Goal: Transaction & Acquisition: Download file/media

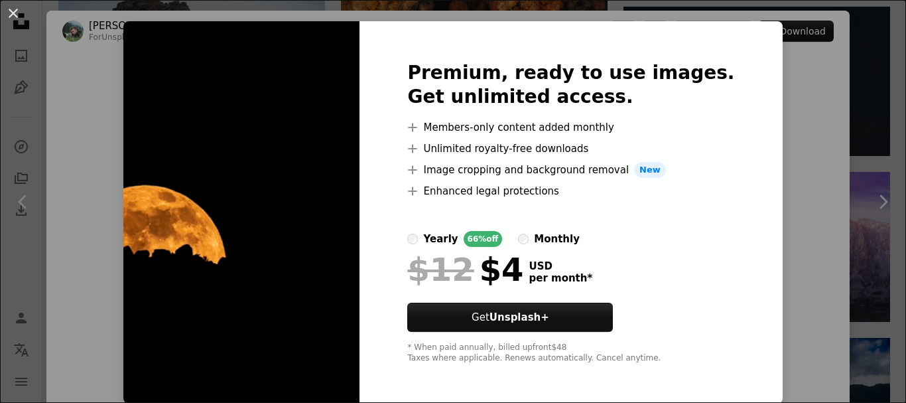
scroll to position [23, 0]
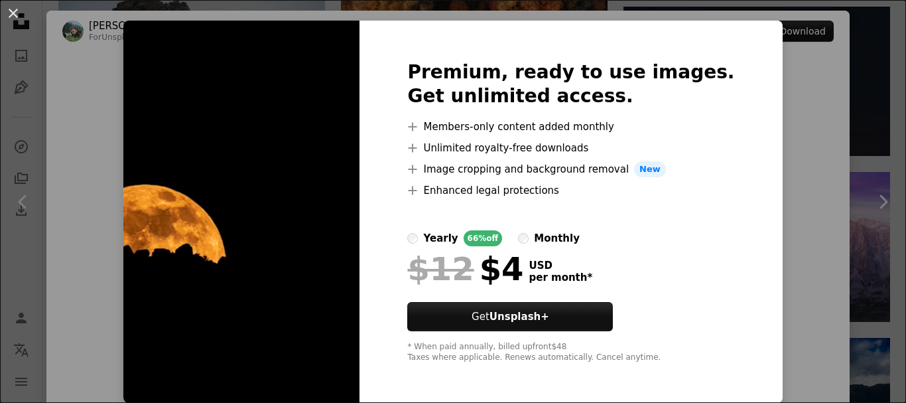
click at [756, 139] on div "An X shape Premium, ready to use images. Get unlimited access. A plus sign Memb…" at bounding box center [453, 201] width 906 height 403
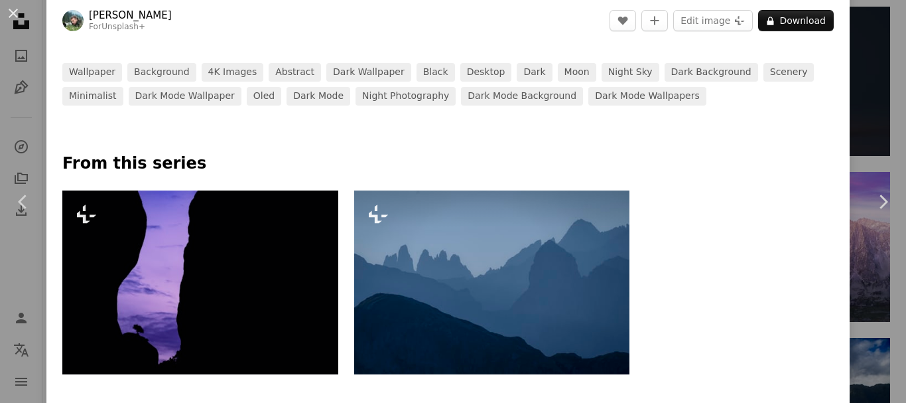
scroll to position [531, 0]
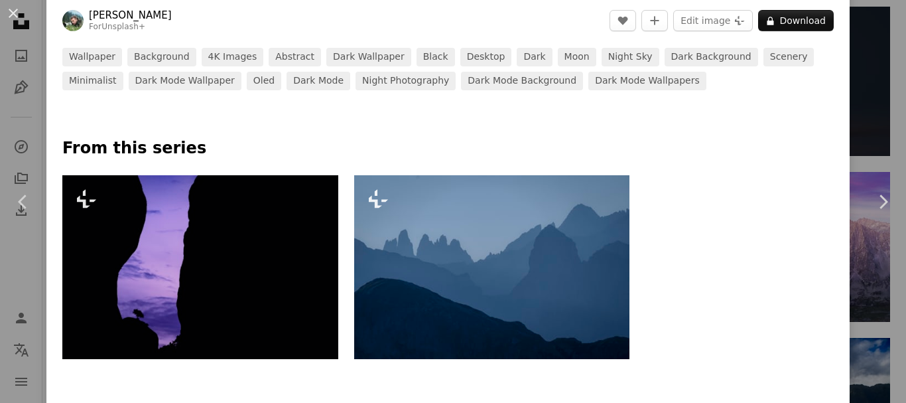
click at [324, 283] on img at bounding box center [200, 267] width 276 height 184
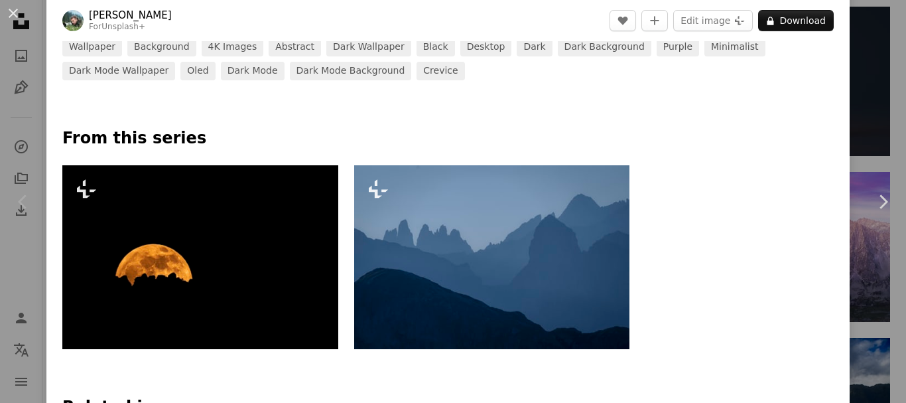
scroll to position [730, 0]
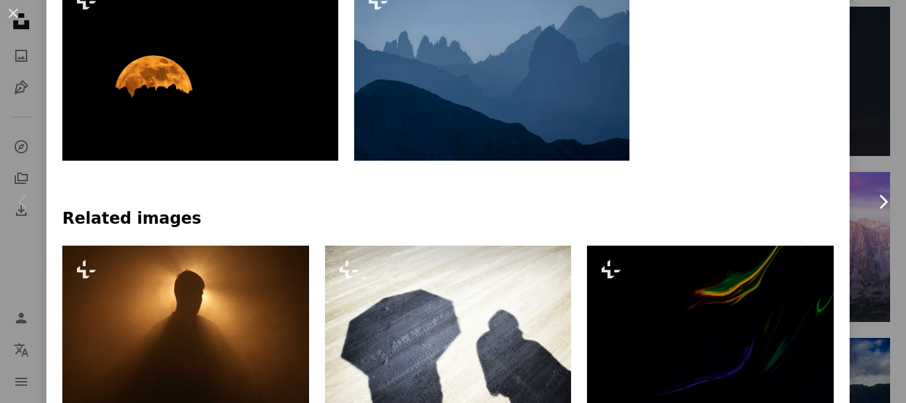
click at [867, 157] on link "Chevron right" at bounding box center [883, 201] width 46 height 127
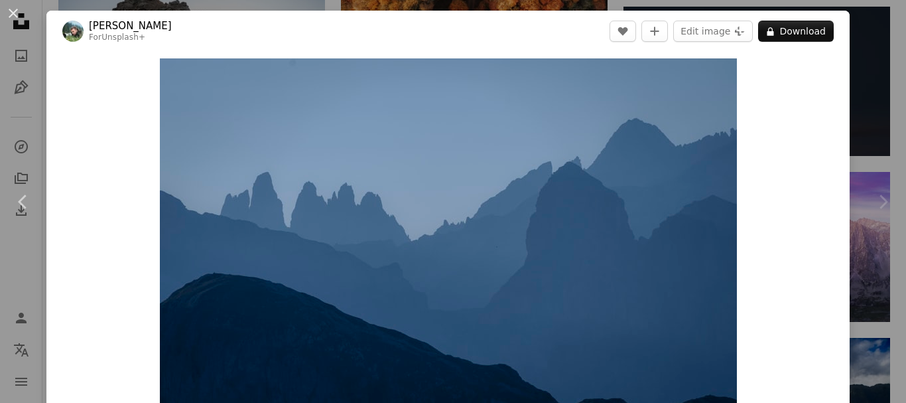
click at [879, 144] on div "Chevron right" at bounding box center [883, 201] width 46 height 127
click at [18, 14] on button "An X shape" at bounding box center [13, 13] width 16 height 16
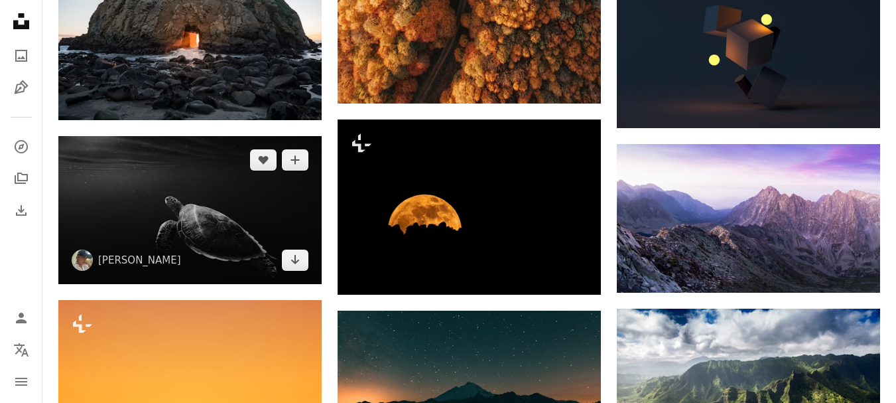
drag, startPoint x: 245, startPoint y: 204, endPoint x: 204, endPoint y: 198, distance: 42.3
click at [204, 198] on img at bounding box center [189, 210] width 263 height 148
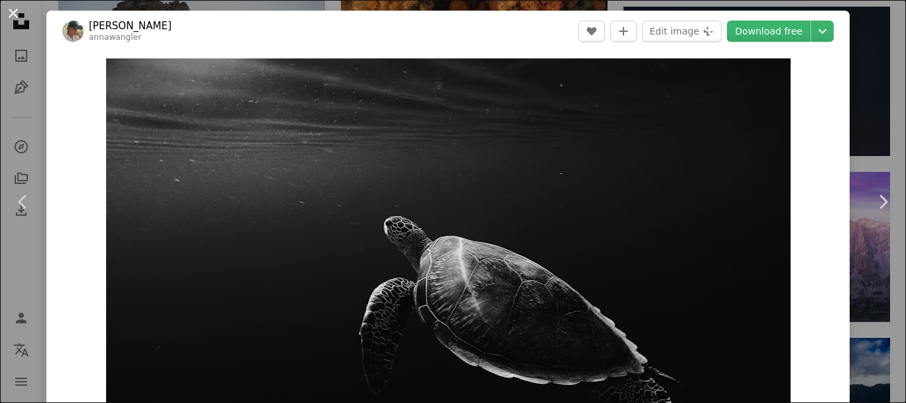
click at [11, 10] on button "An X shape" at bounding box center [13, 13] width 16 height 16
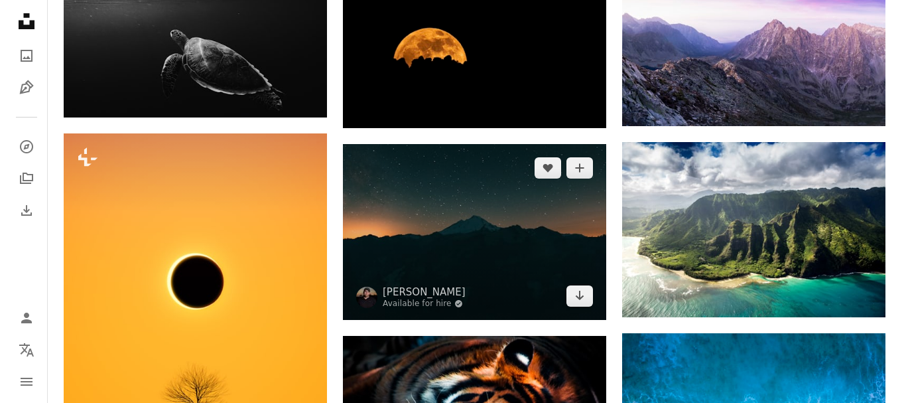
scroll to position [2853, 0]
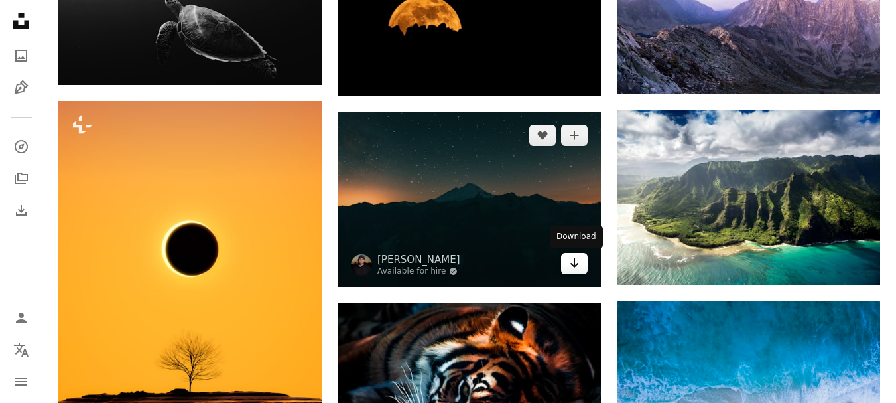
click at [578, 269] on icon "Arrow pointing down" at bounding box center [574, 263] width 11 height 16
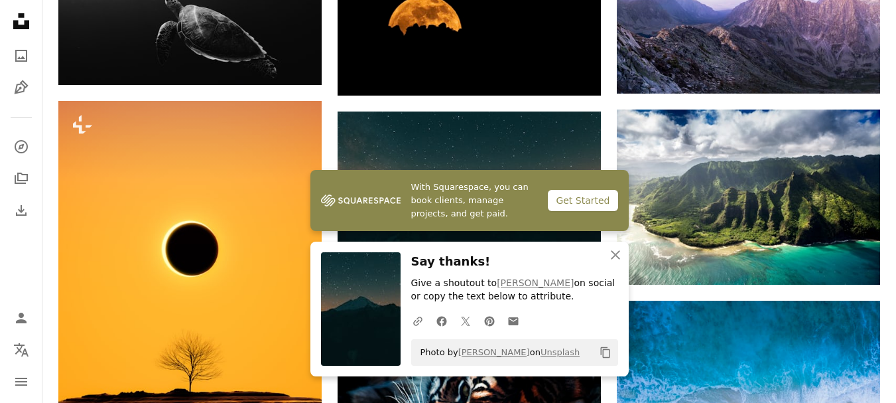
click at [584, 198] on div "Get Started" at bounding box center [583, 200] width 70 height 21
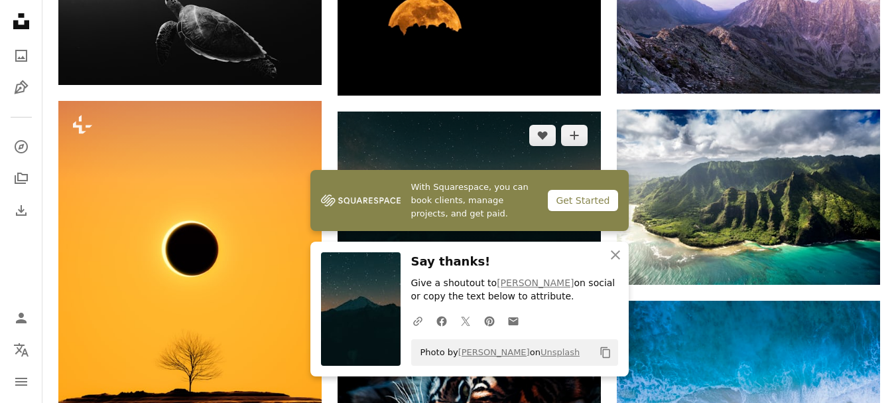
click at [519, 157] on img at bounding box center [469, 198] width 263 height 175
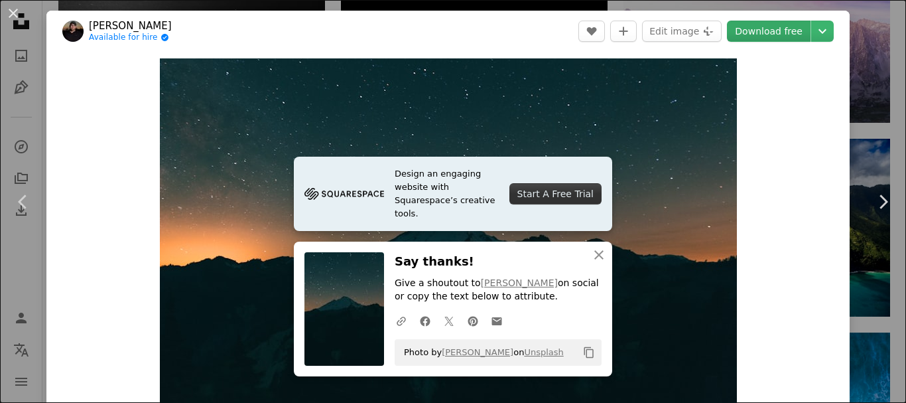
click at [781, 35] on link "Download free" at bounding box center [769, 31] width 84 height 21
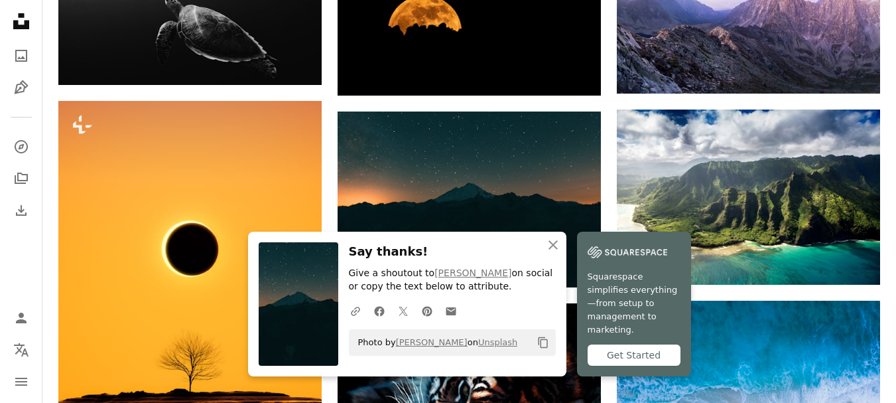
click at [3, 192] on nav "Unsplash logo Unsplash Home A photo Pen Tool A compass A stack of folders Downl…" at bounding box center [21, 201] width 42 height 403
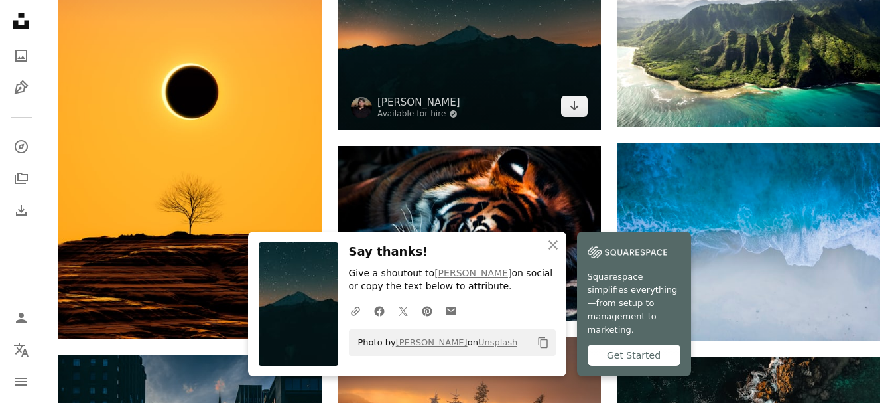
scroll to position [3052, 0]
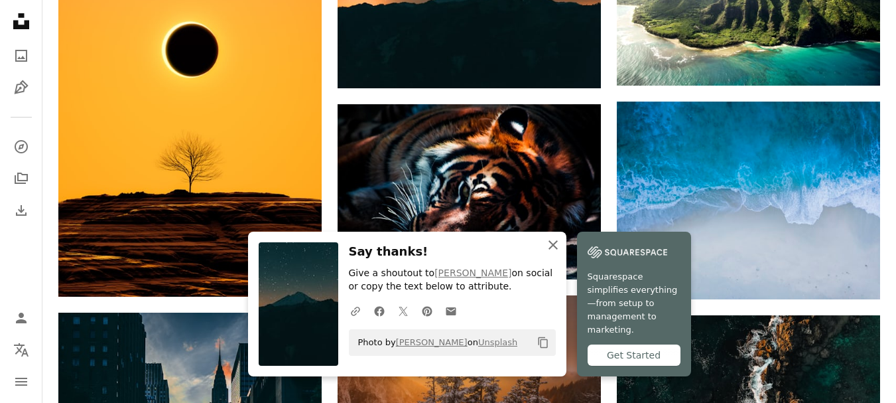
click at [559, 253] on icon "An X shape" at bounding box center [553, 245] width 16 height 16
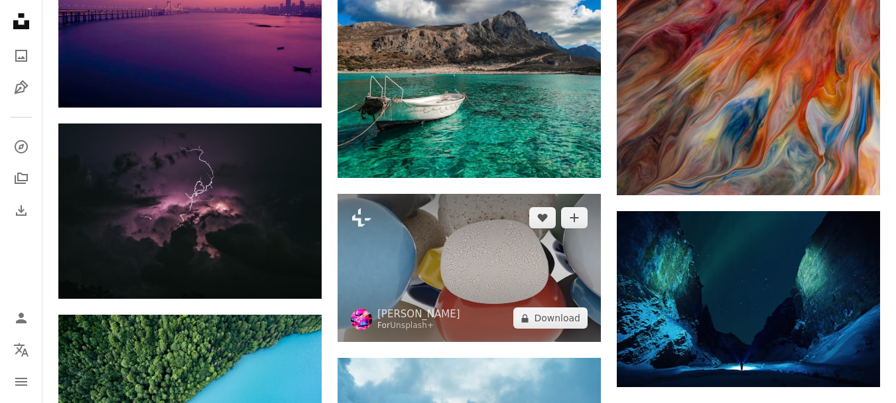
scroll to position [1194, 0]
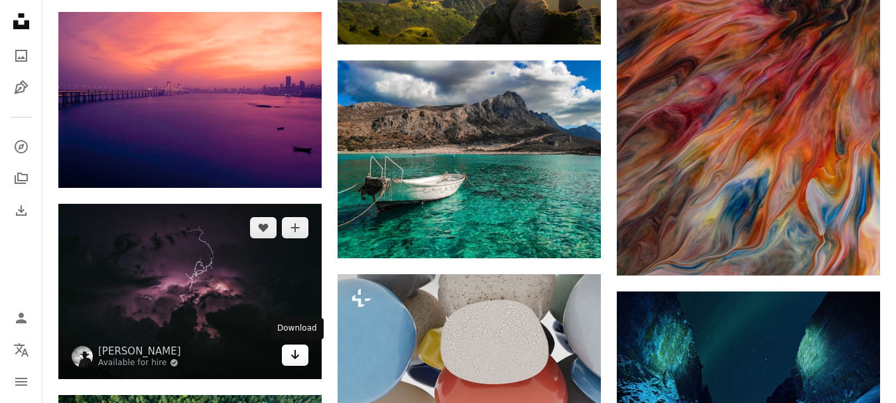
click at [291, 357] on icon "Arrow pointing down" at bounding box center [295, 354] width 11 height 16
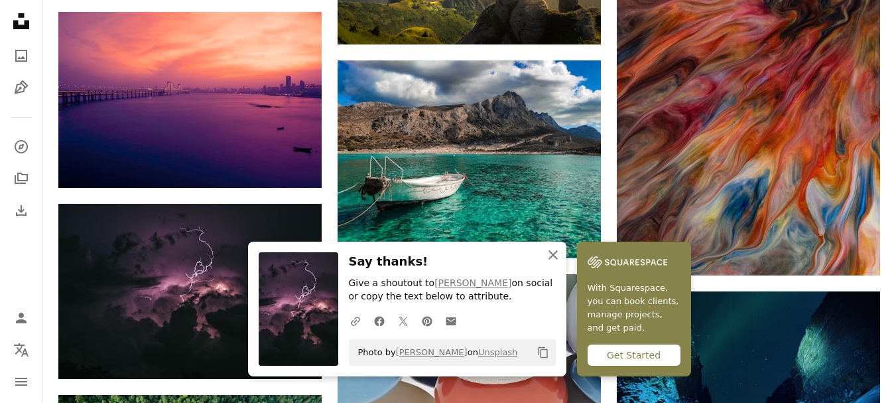
click at [557, 253] on icon "An X shape" at bounding box center [553, 255] width 16 height 16
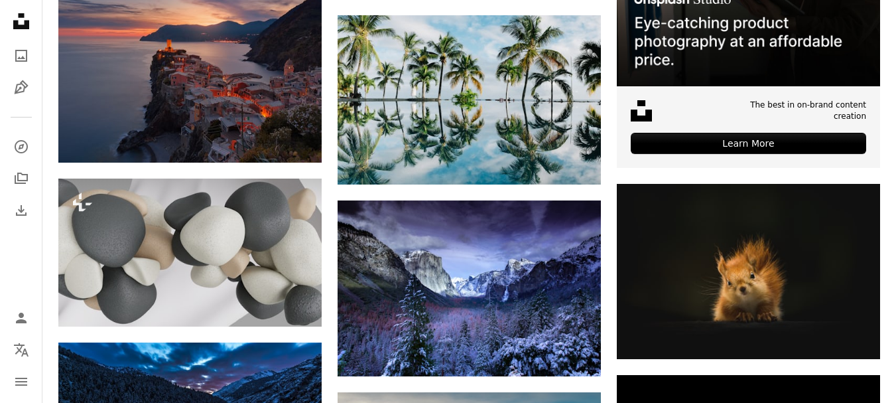
scroll to position [464, 0]
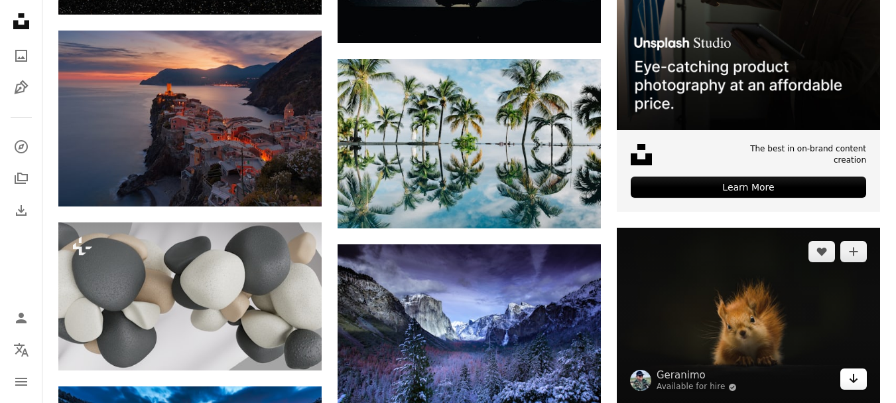
click at [856, 375] on icon "Arrow pointing down" at bounding box center [853, 378] width 11 height 16
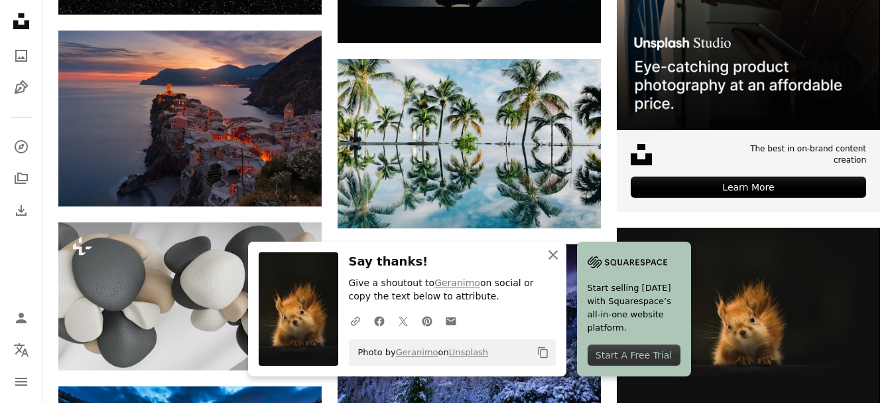
click at [552, 254] on icon "button" at bounding box center [553, 254] width 9 height 9
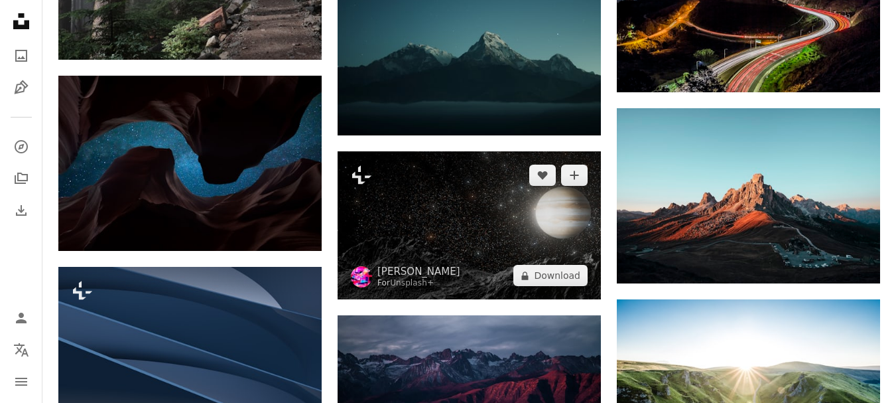
scroll to position [5771, 0]
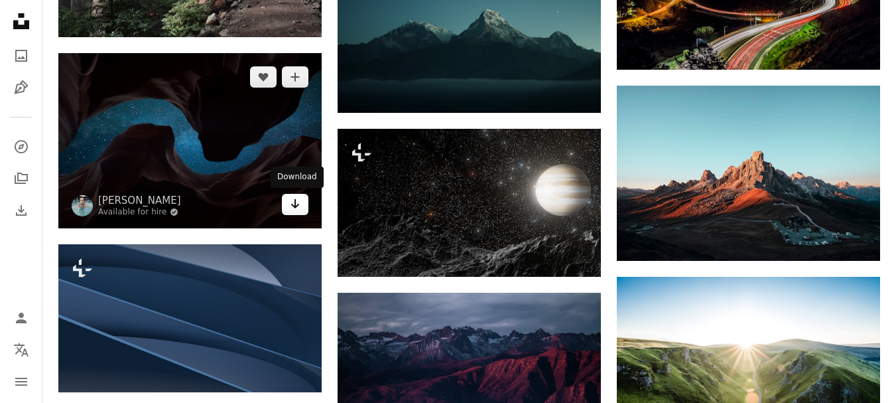
click at [303, 208] on link "Arrow pointing down" at bounding box center [295, 204] width 27 height 21
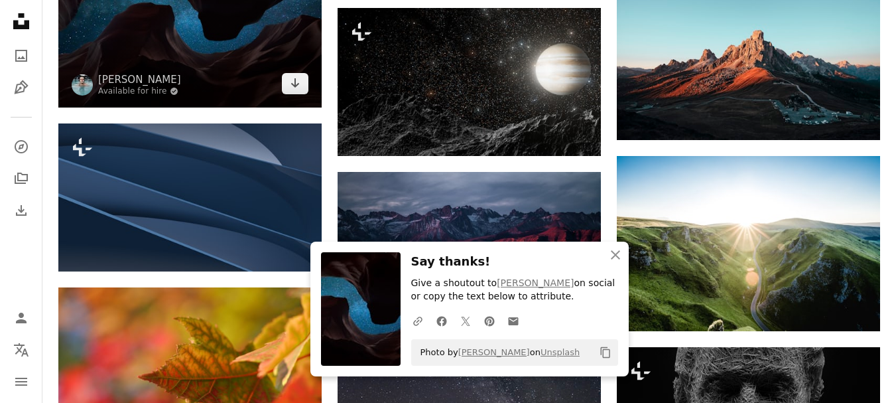
scroll to position [5904, 0]
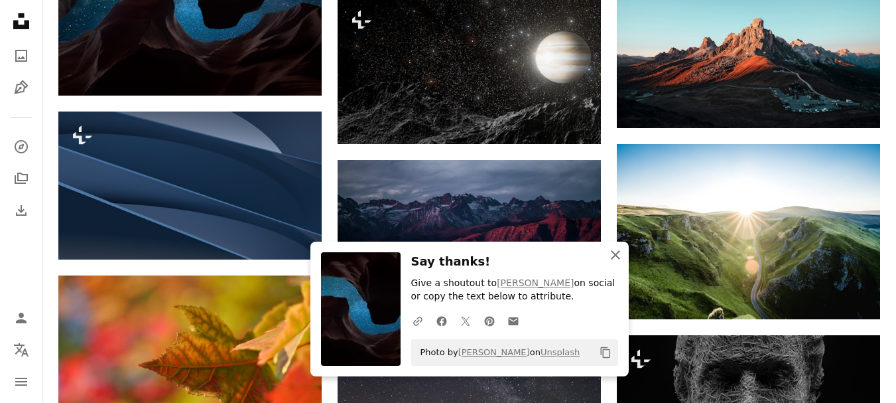
click at [618, 253] on icon "An X shape" at bounding box center [616, 255] width 16 height 16
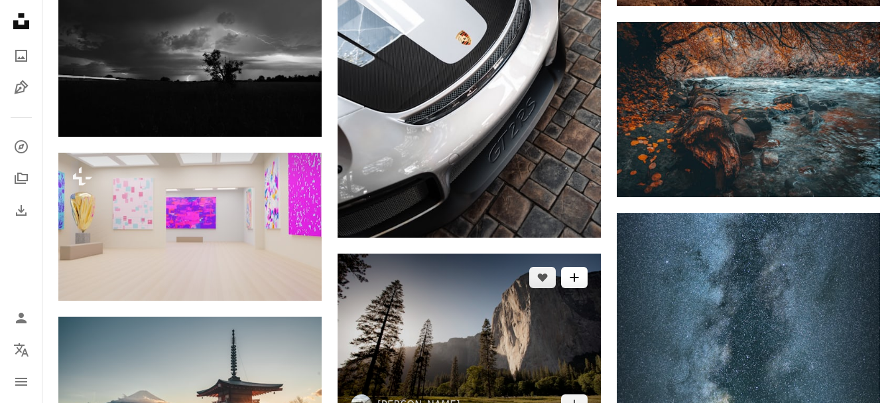
scroll to position [7695, 0]
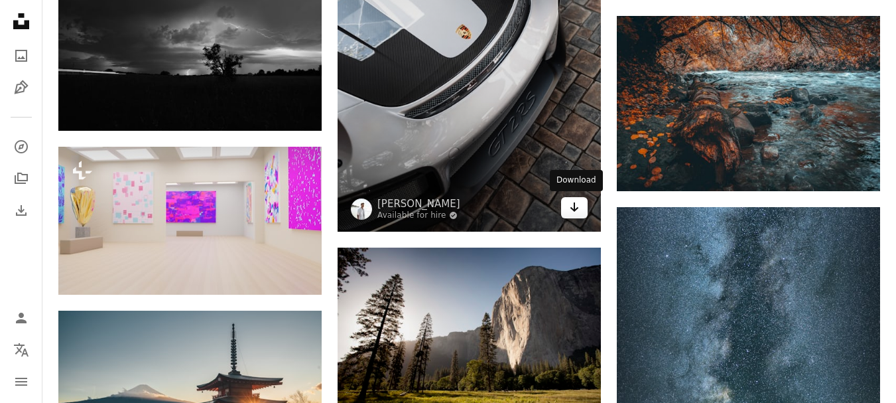
click at [576, 208] on icon "Download" at bounding box center [575, 206] width 9 height 9
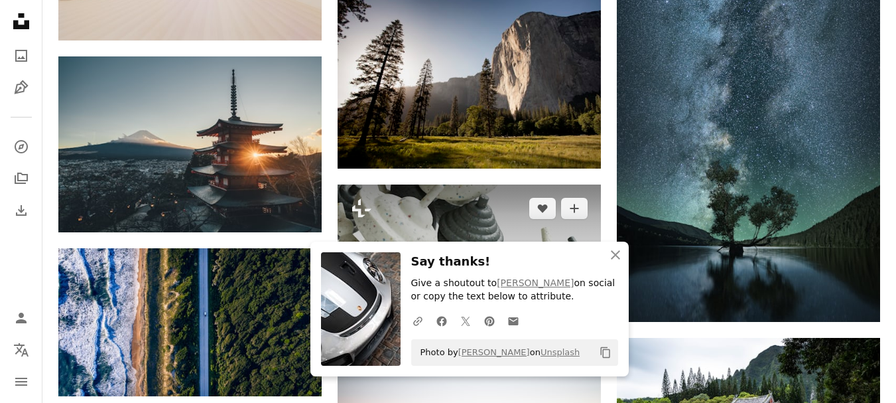
scroll to position [7961, 0]
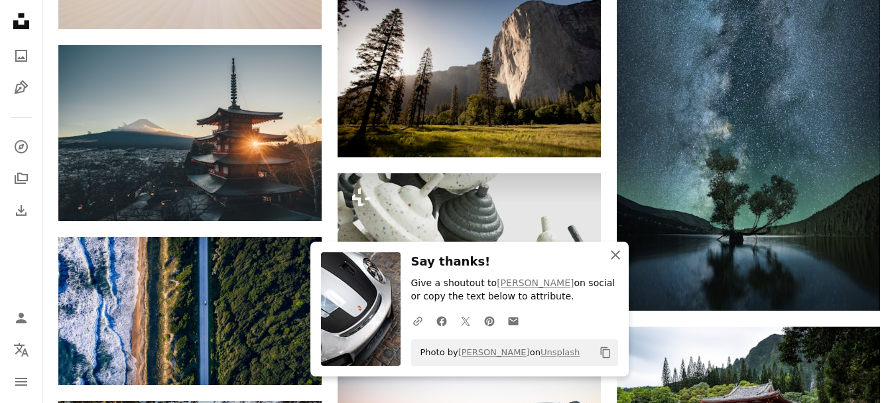
click at [615, 253] on icon "button" at bounding box center [615, 254] width 9 height 9
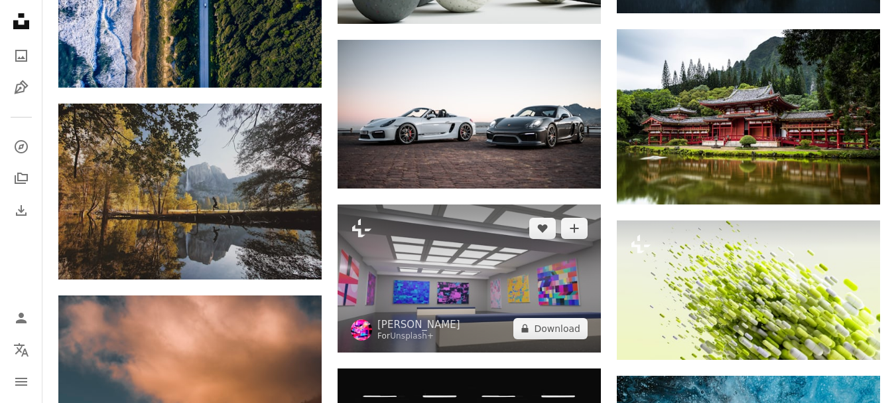
scroll to position [8226, 0]
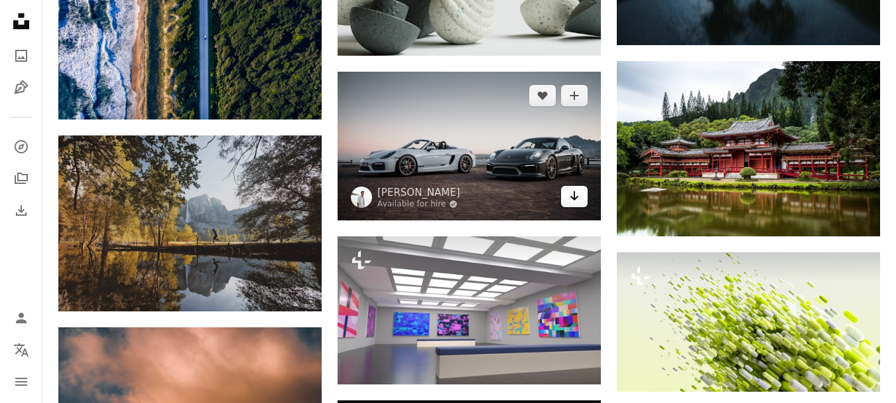
click at [573, 197] on icon "Download" at bounding box center [575, 195] width 9 height 9
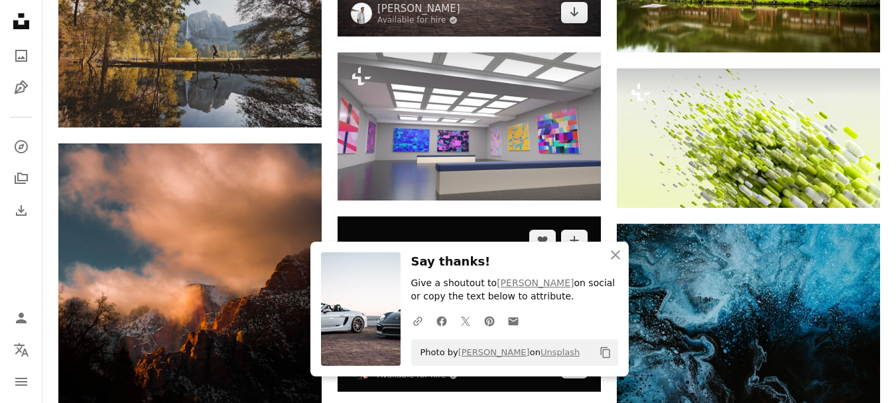
scroll to position [8425, 0]
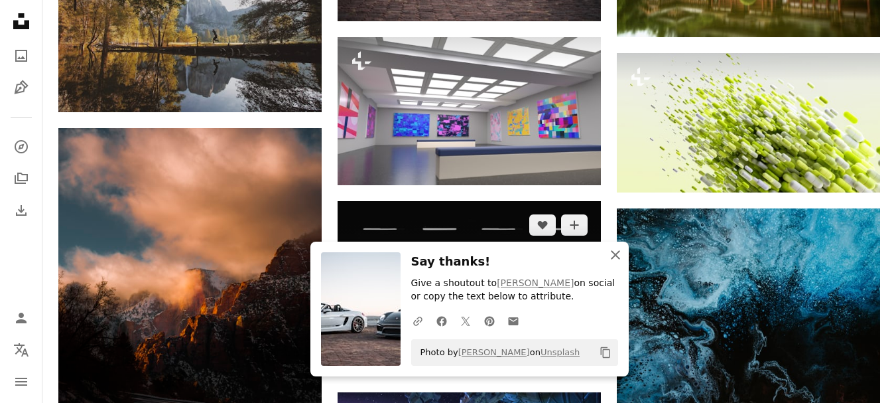
drag, startPoint x: 616, startPoint y: 253, endPoint x: 574, endPoint y: 214, distance: 57.3
click at [616, 253] on icon "button" at bounding box center [615, 254] width 9 height 9
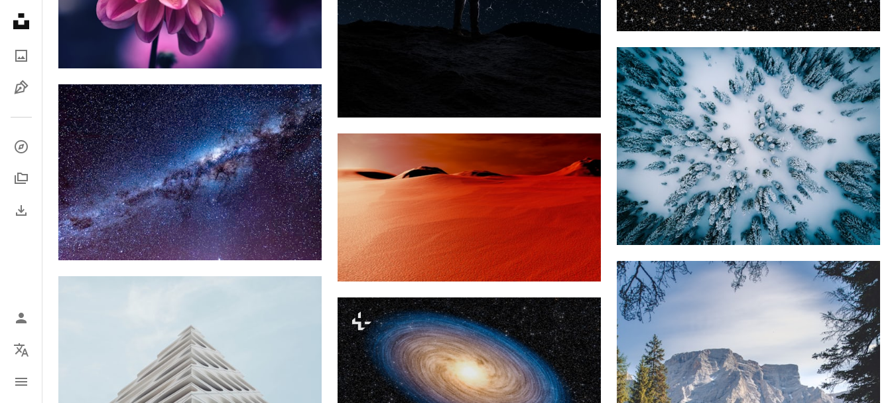
scroll to position [12870, 0]
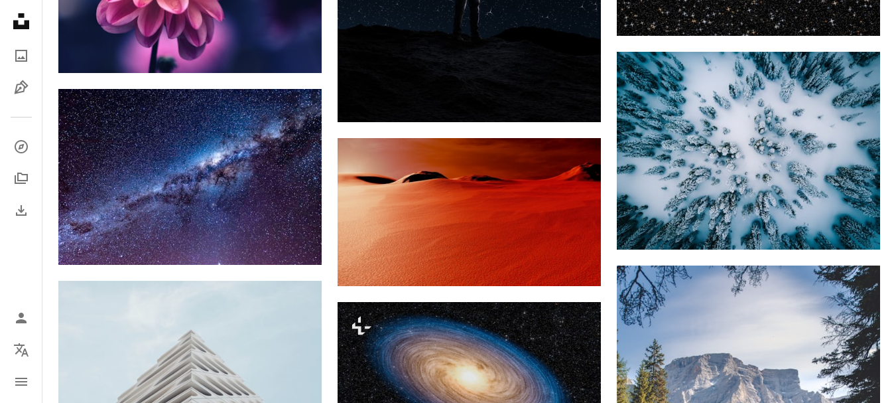
drag, startPoint x: 0, startPoint y: 273, endPoint x: 6, endPoint y: 269, distance: 7.6
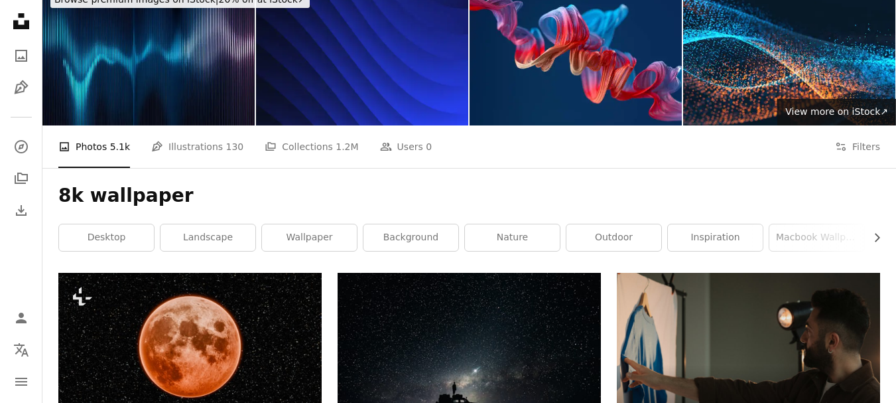
scroll to position [0, 0]
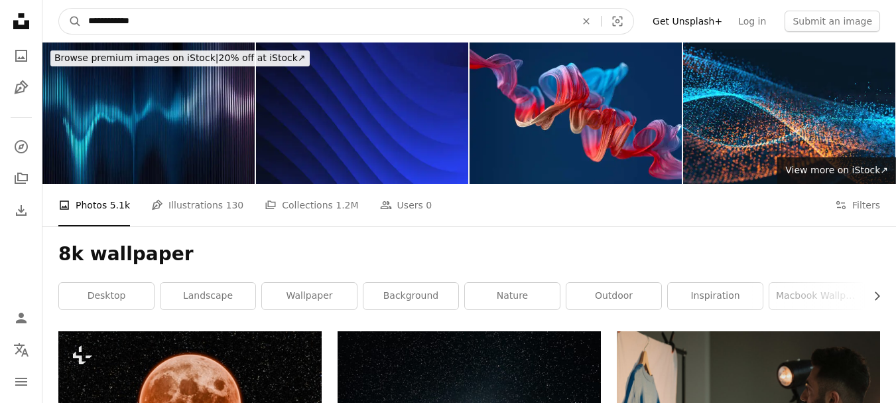
click at [214, 27] on input "**********" at bounding box center [327, 21] width 490 height 25
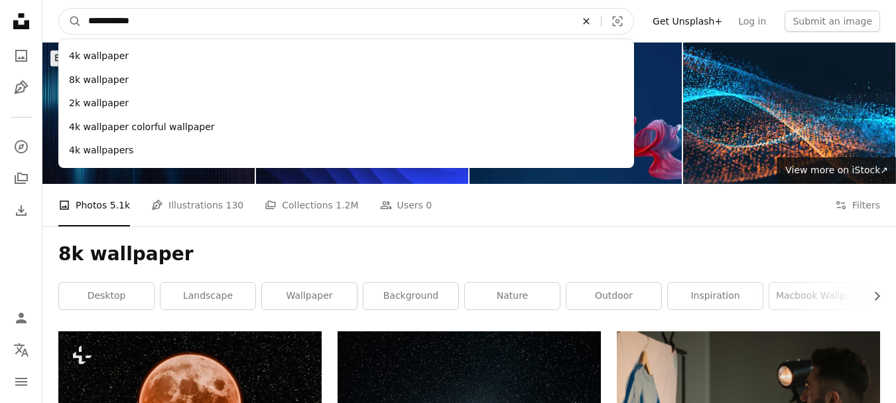
click at [601, 27] on button "An X shape" at bounding box center [586, 21] width 29 height 25
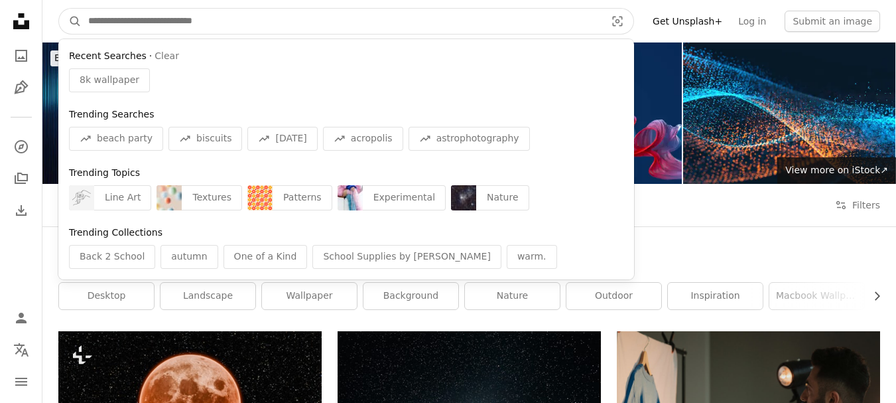
click at [59, 9] on button "A magnifying glass" at bounding box center [70, 21] width 23 height 25
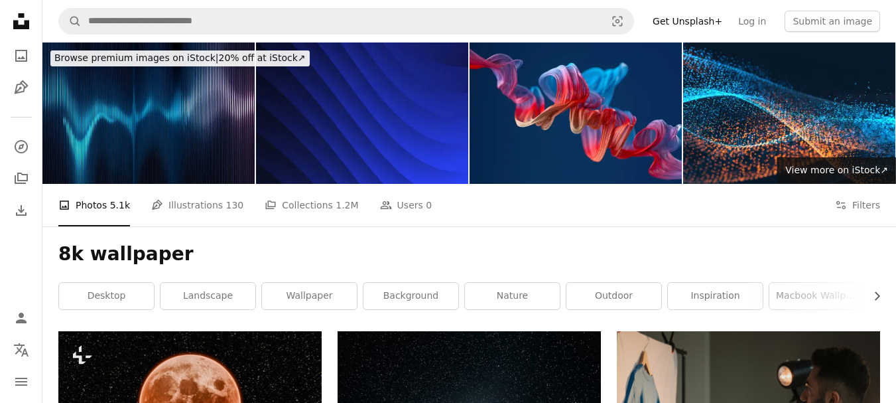
click at [22, 19] on icon "Unsplash logo Unsplash Home" at bounding box center [21, 21] width 27 height 27
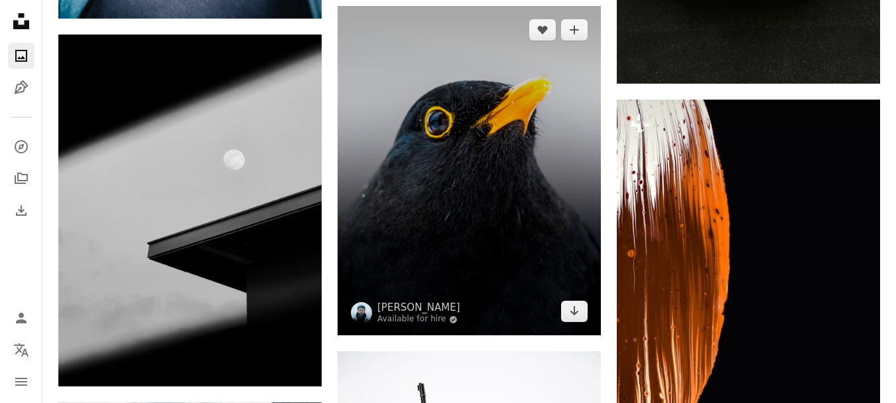
scroll to position [9221, 0]
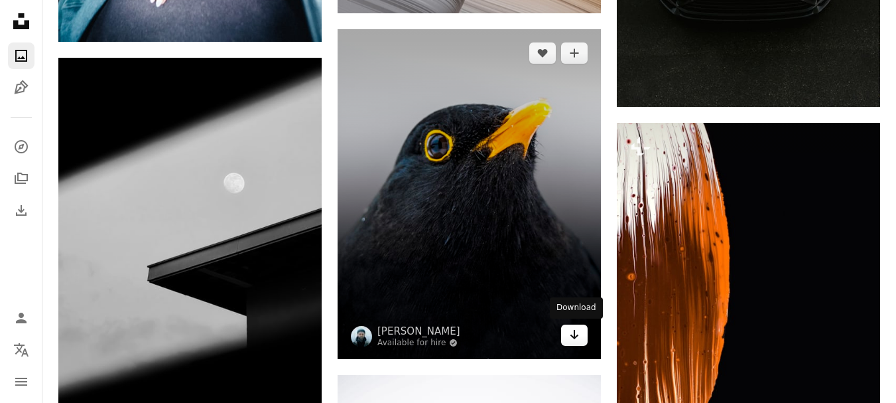
click at [585, 337] on link "Arrow pointing down" at bounding box center [574, 334] width 27 height 21
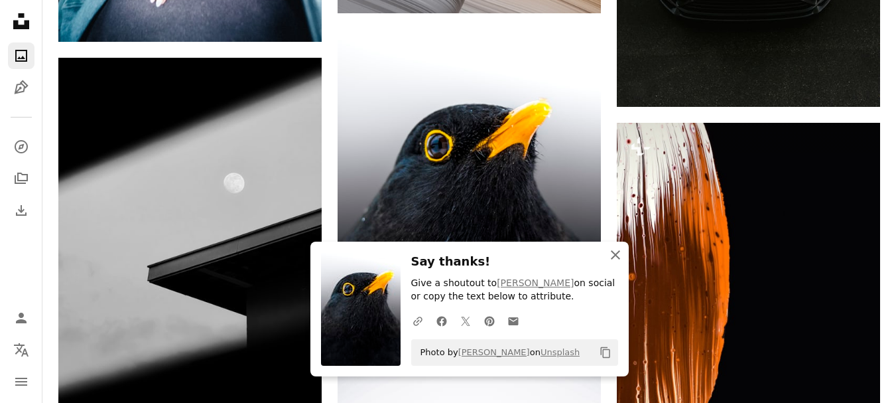
click at [613, 259] on icon "An X shape" at bounding box center [616, 255] width 16 height 16
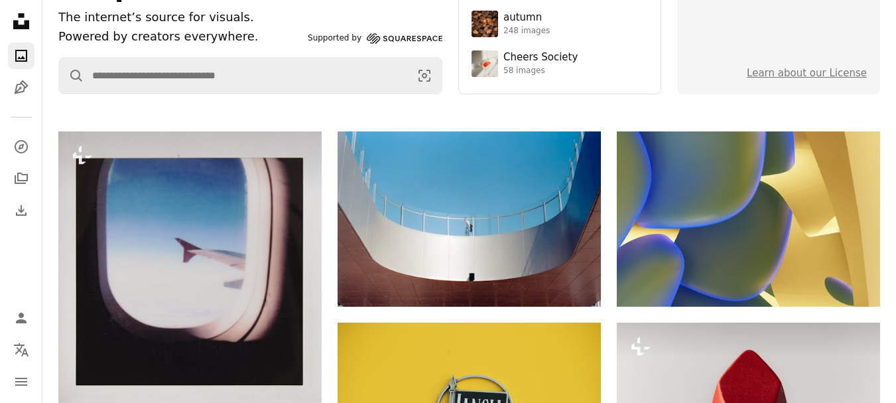
scroll to position [0, 0]
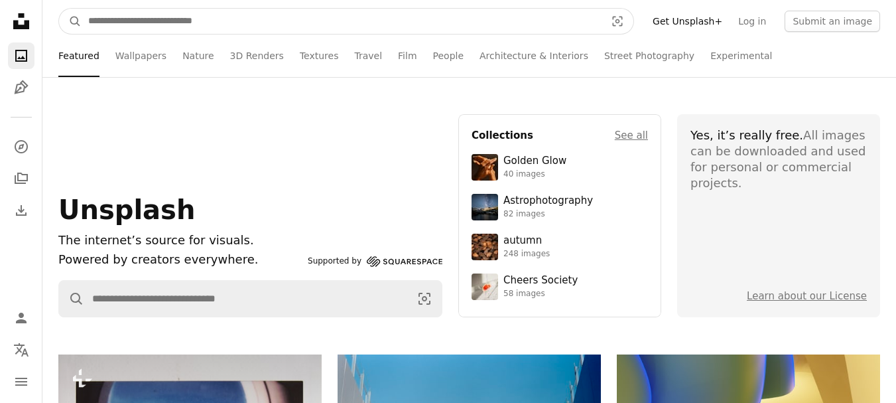
click at [322, 20] on input "Find visuals sitewide" at bounding box center [342, 21] width 520 height 25
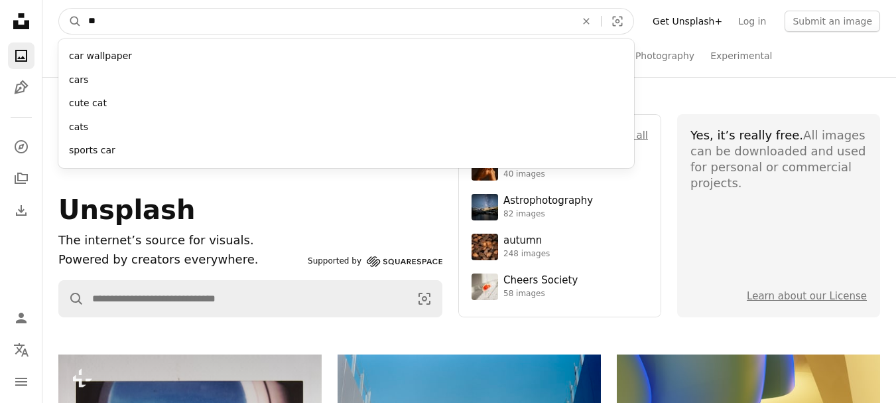
type input "***"
click button "A magnifying glass" at bounding box center [70, 21] width 23 height 25
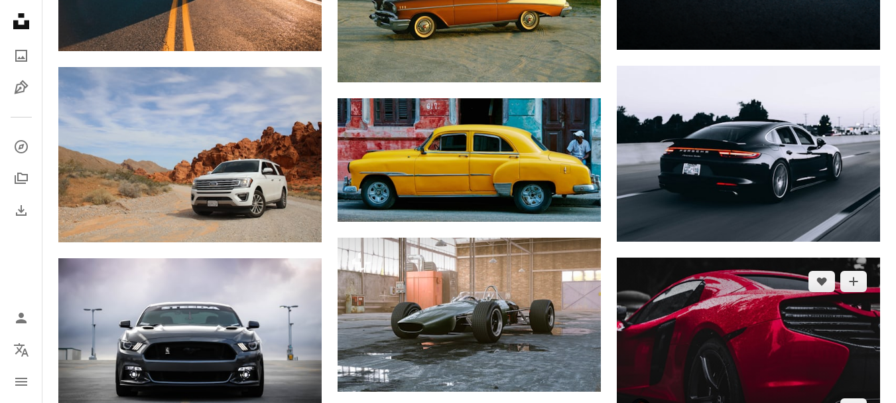
scroll to position [464, 0]
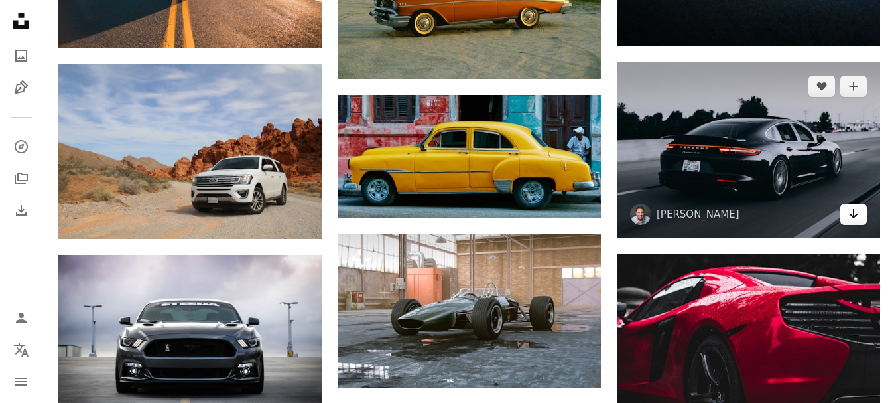
click at [850, 220] on icon "Arrow pointing down" at bounding box center [853, 214] width 11 height 16
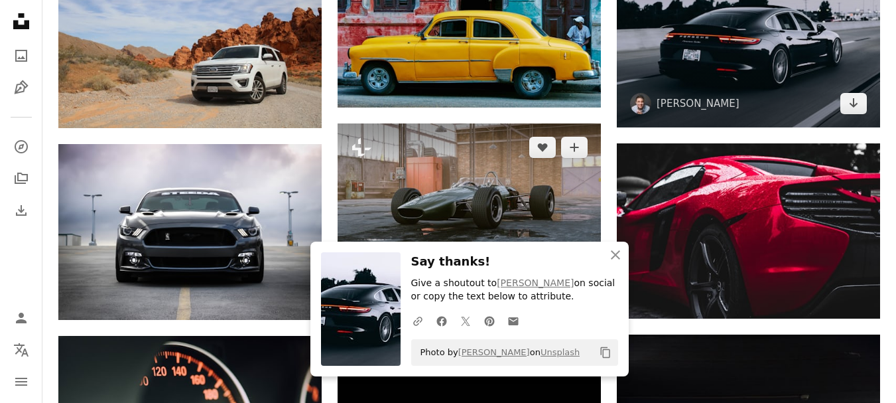
scroll to position [663, 0]
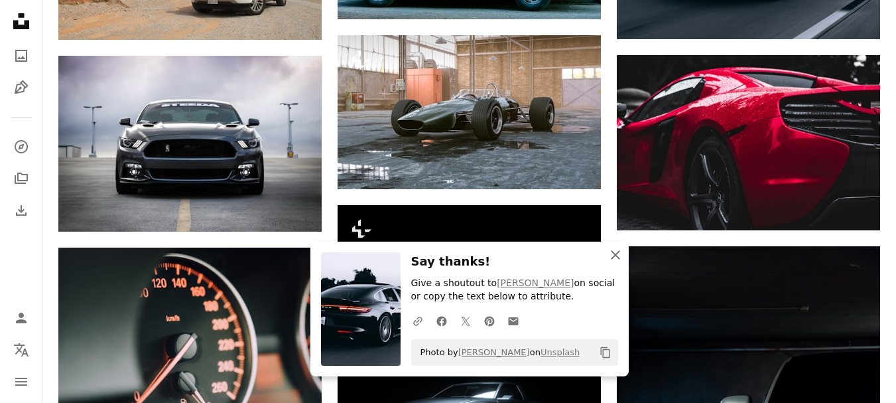
click at [618, 249] on icon "An X shape" at bounding box center [616, 255] width 16 height 16
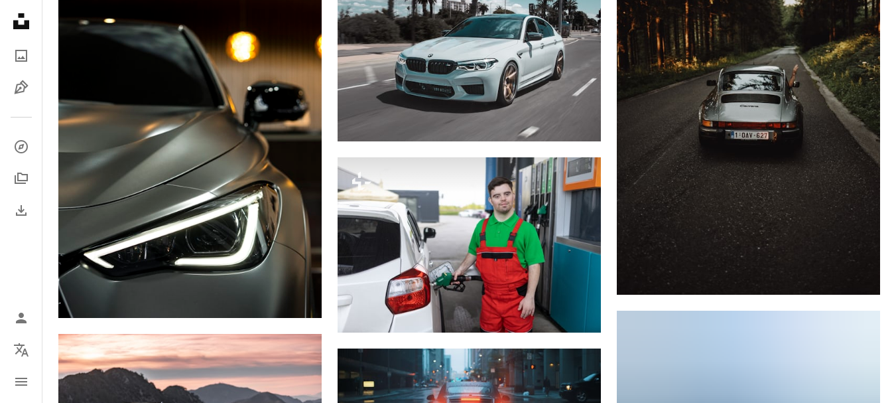
scroll to position [6700, 0]
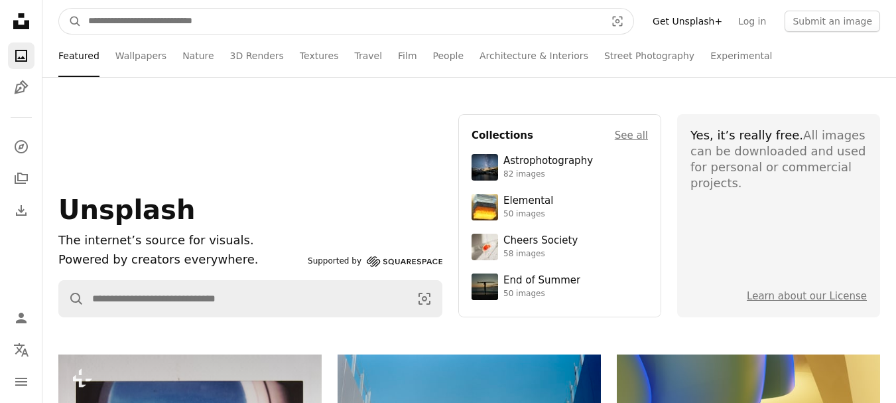
click at [324, 29] on input "Find visuals sitewide" at bounding box center [342, 21] width 520 height 25
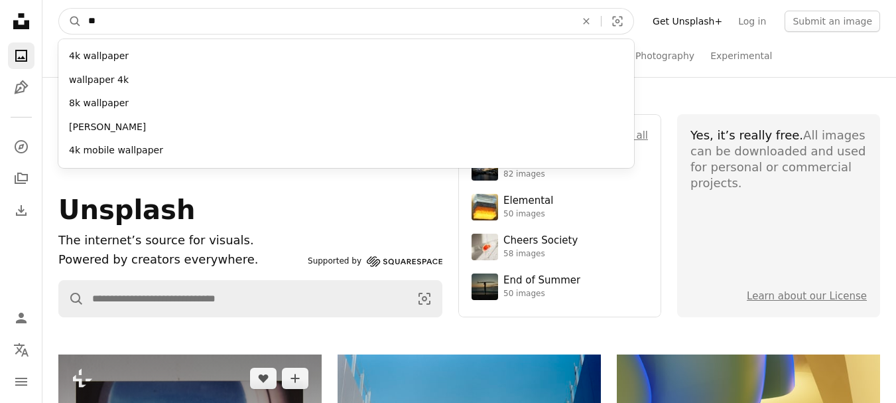
type input "**"
click at [59, 9] on button "A magnifying glass" at bounding box center [70, 21] width 23 height 25
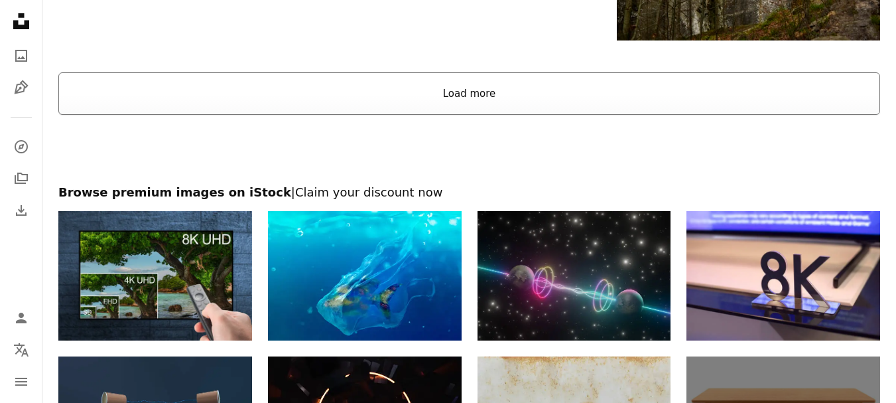
scroll to position [1857, 0]
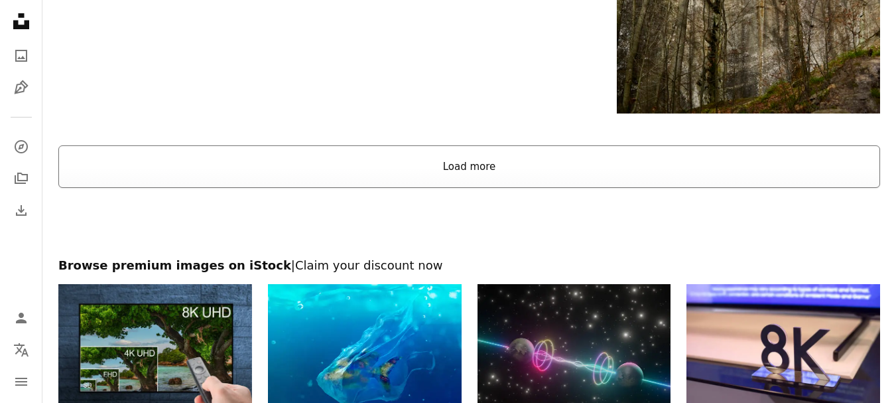
click at [425, 170] on button "Load more" at bounding box center [469, 166] width 822 height 42
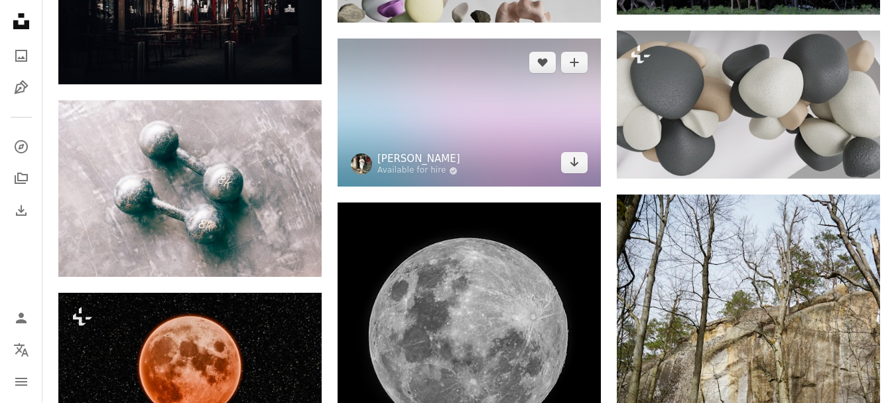
scroll to position [1351, 0]
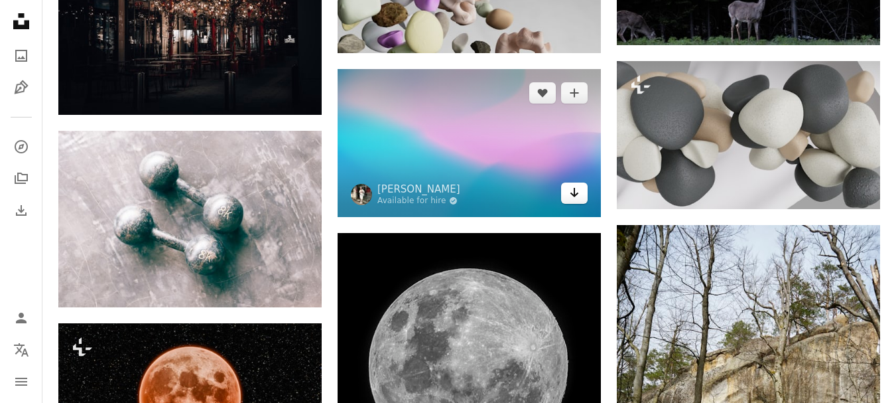
click at [574, 189] on icon "Download" at bounding box center [575, 192] width 9 height 9
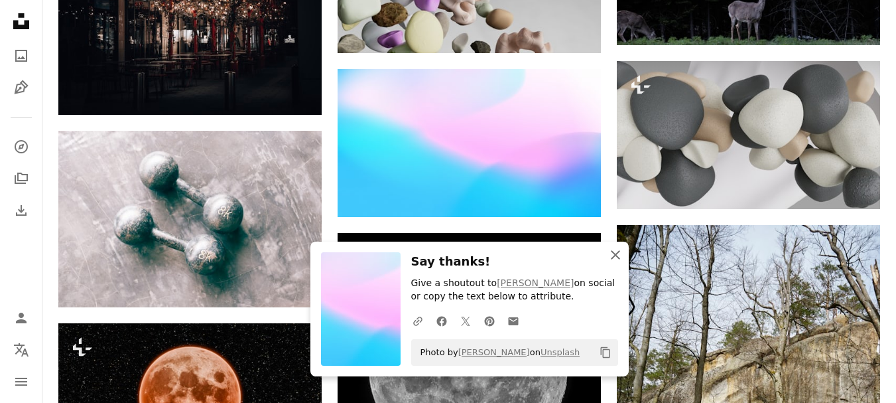
click at [619, 258] on icon "button" at bounding box center [615, 254] width 9 height 9
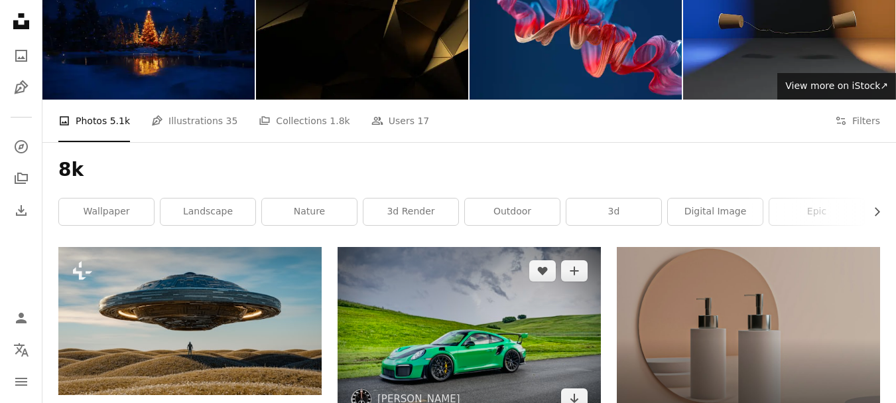
scroll to position [0, 0]
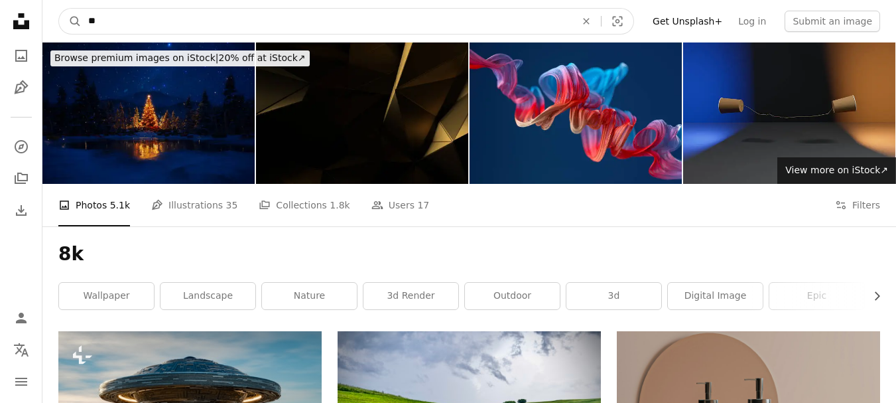
click at [367, 21] on input "**" at bounding box center [327, 21] width 490 height 25
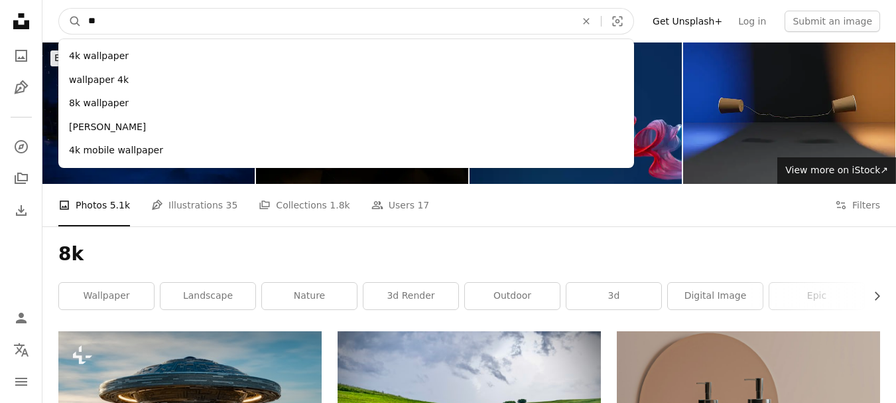
type input "*"
type input "****"
click at [59, 9] on button "A magnifying glass" at bounding box center [70, 21] width 23 height 25
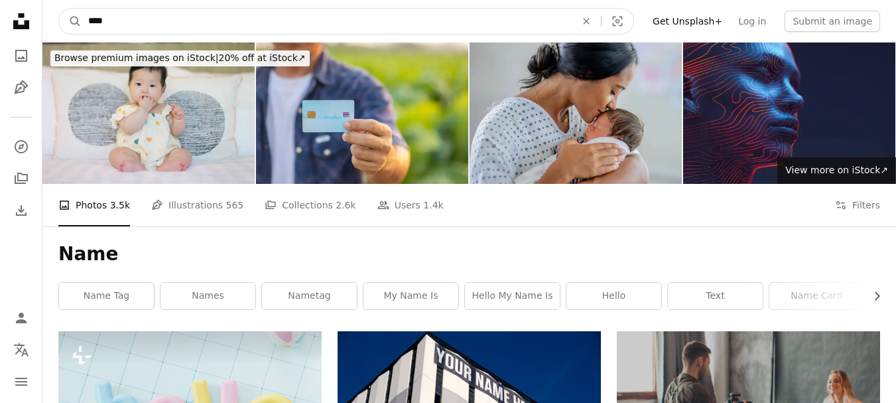
click at [420, 24] on input "****" at bounding box center [327, 21] width 490 height 25
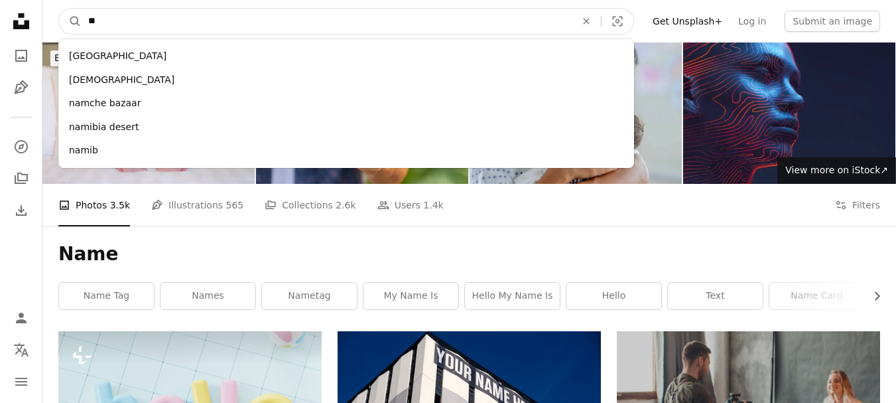
type input "*"
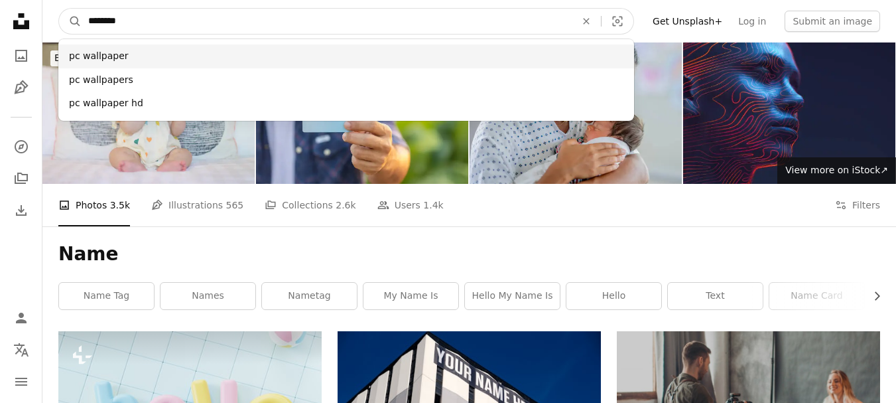
type input "********"
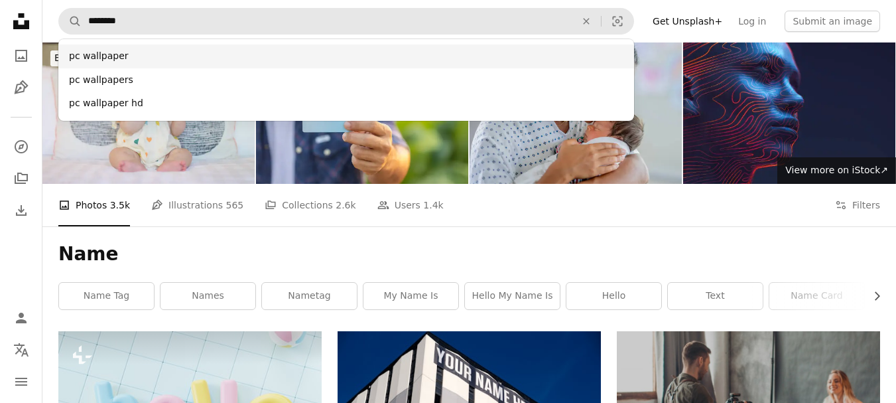
click at [245, 57] on div "pc wallpaper" at bounding box center [346, 56] width 576 height 24
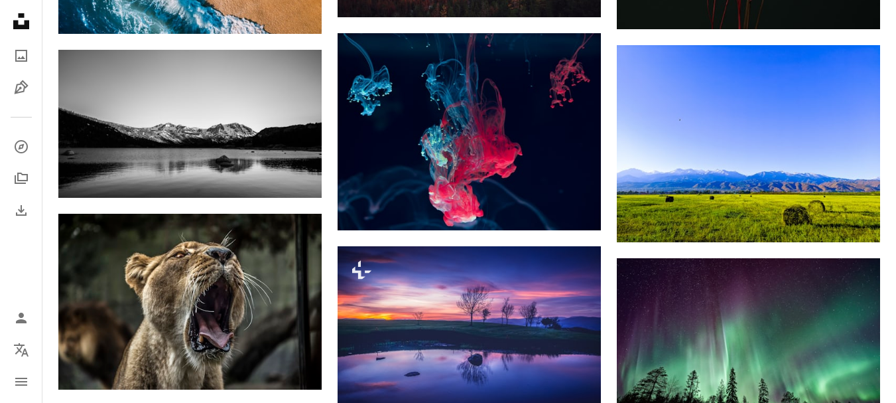
scroll to position [7496, 0]
